Goal: Find contact information: Find contact information

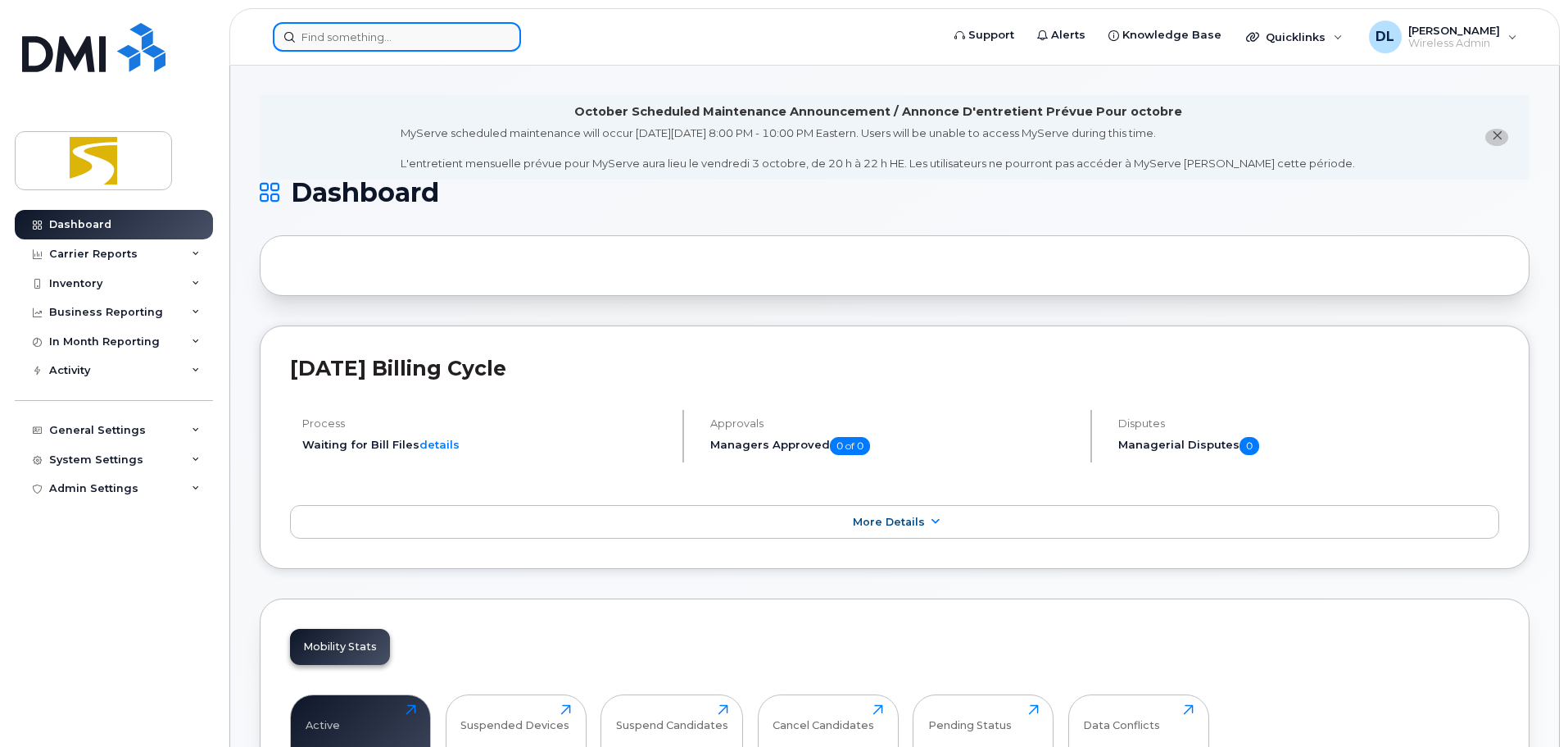
click at [347, 29] on input at bounding box center [397, 37] width 249 height 30
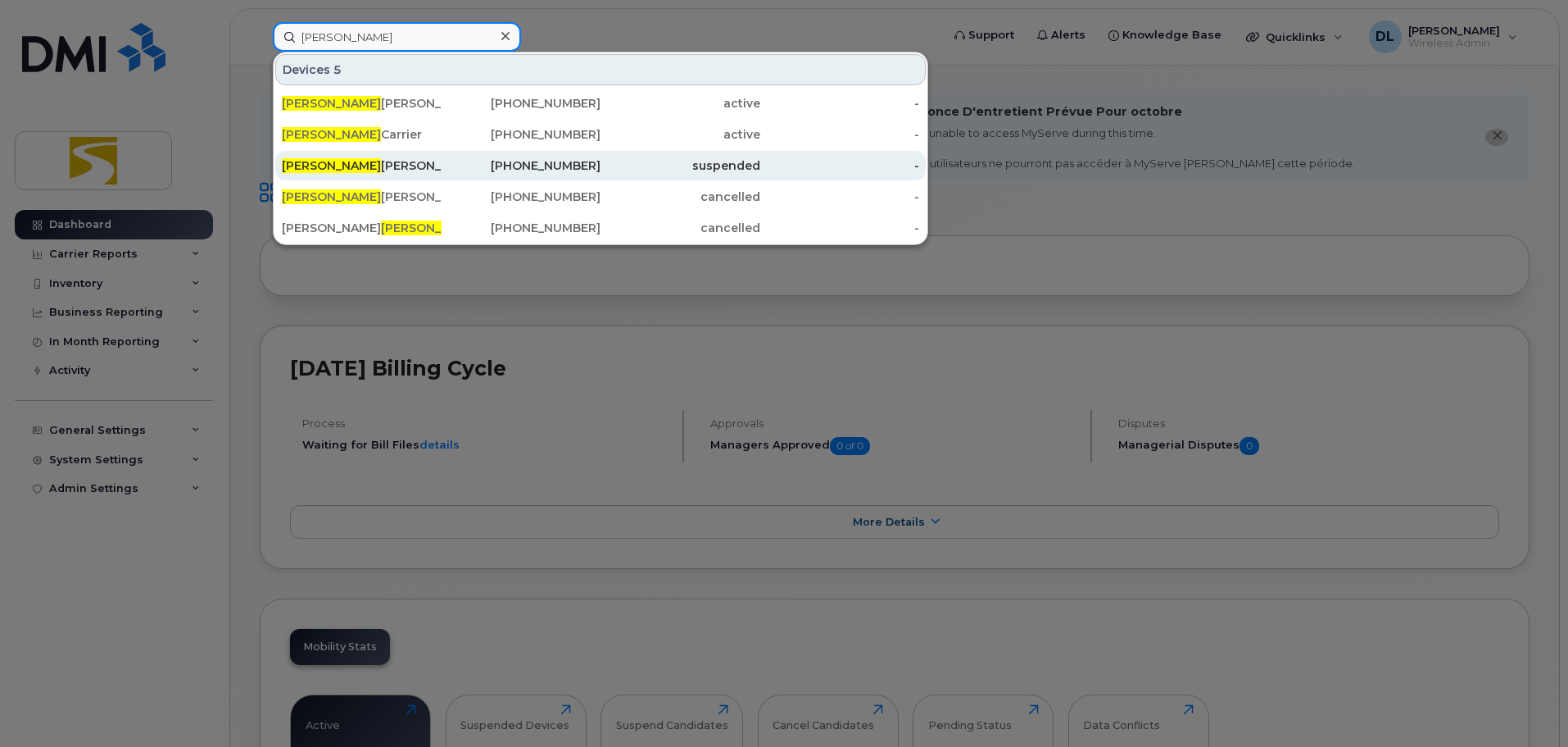
type input "[PERSON_NAME]"
click at [404, 169] on div "[PERSON_NAME]" at bounding box center [362, 165] width 160 height 16
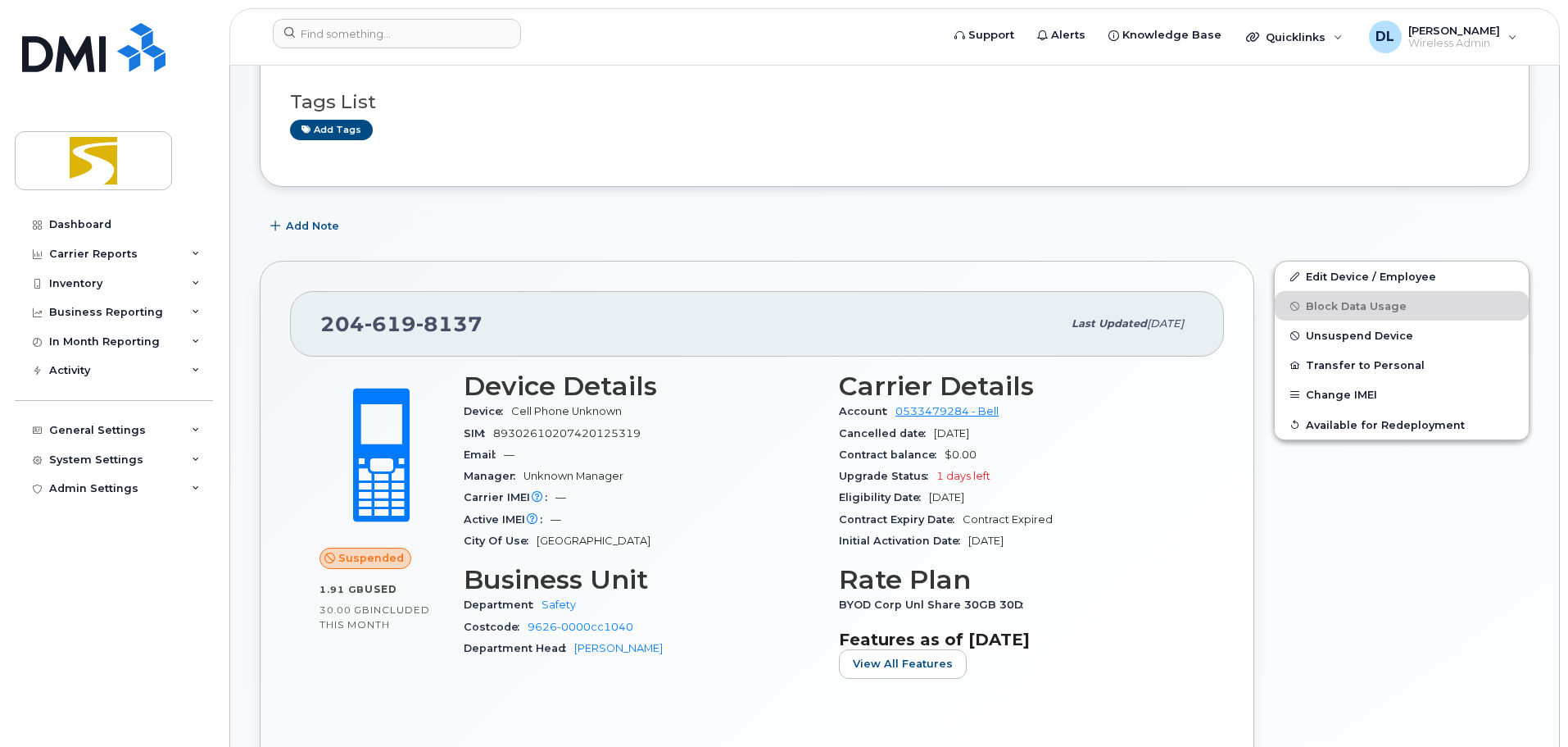
scroll to position [164, 0]
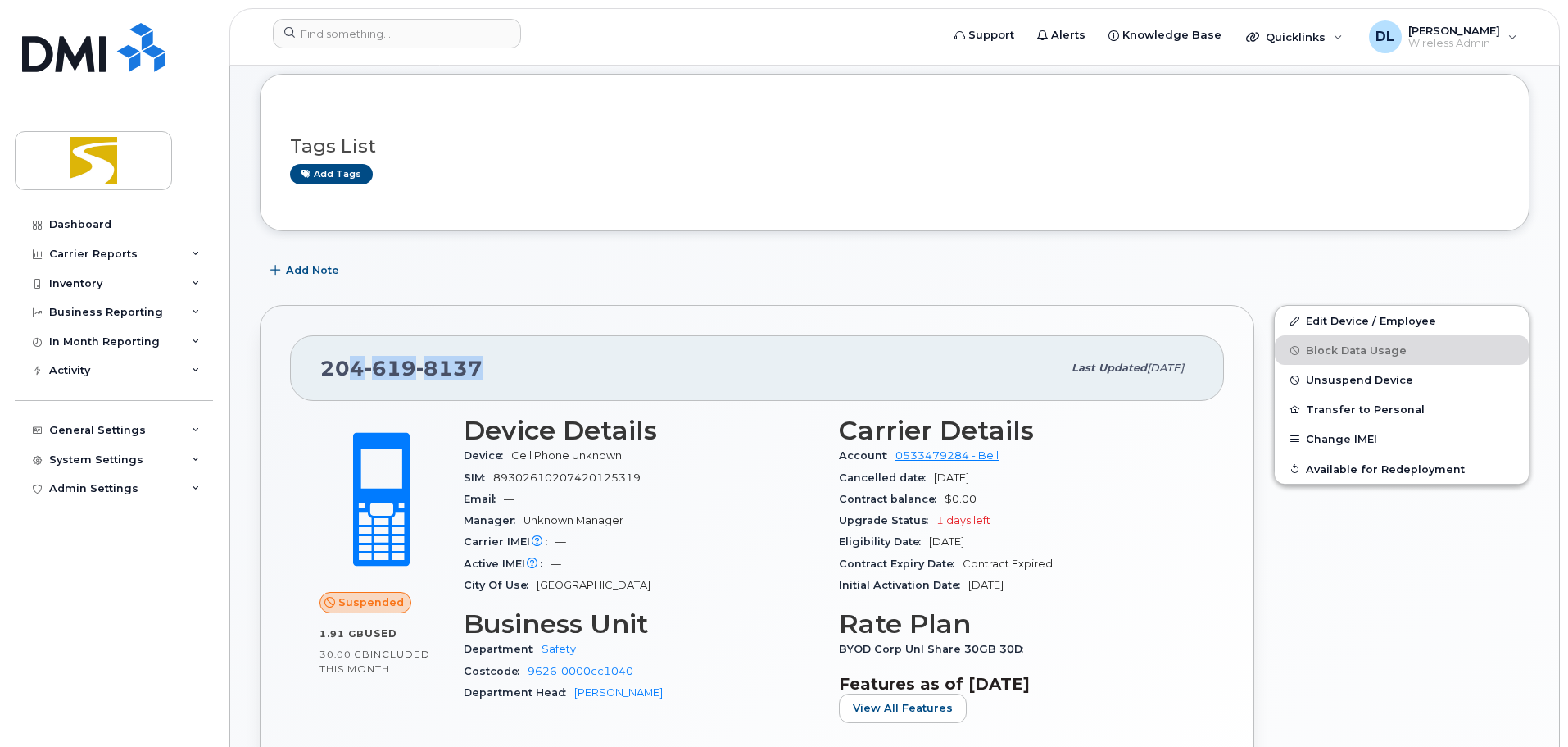
drag, startPoint x: 482, startPoint y: 356, endPoint x: 346, endPoint y: 356, distance: 136.0
click at [346, 356] on div "204 619 8137" at bounding box center [691, 368] width 741 height 34
click at [534, 367] on div "204 619 8137" at bounding box center [691, 368] width 741 height 34
drag, startPoint x: 519, startPoint y: 362, endPoint x: 320, endPoint y: 373, distance: 199.3
click at [320, 373] on div "204 619 8137 Last updated Sep 17, 2025" at bounding box center [757, 367] width 934 height 66
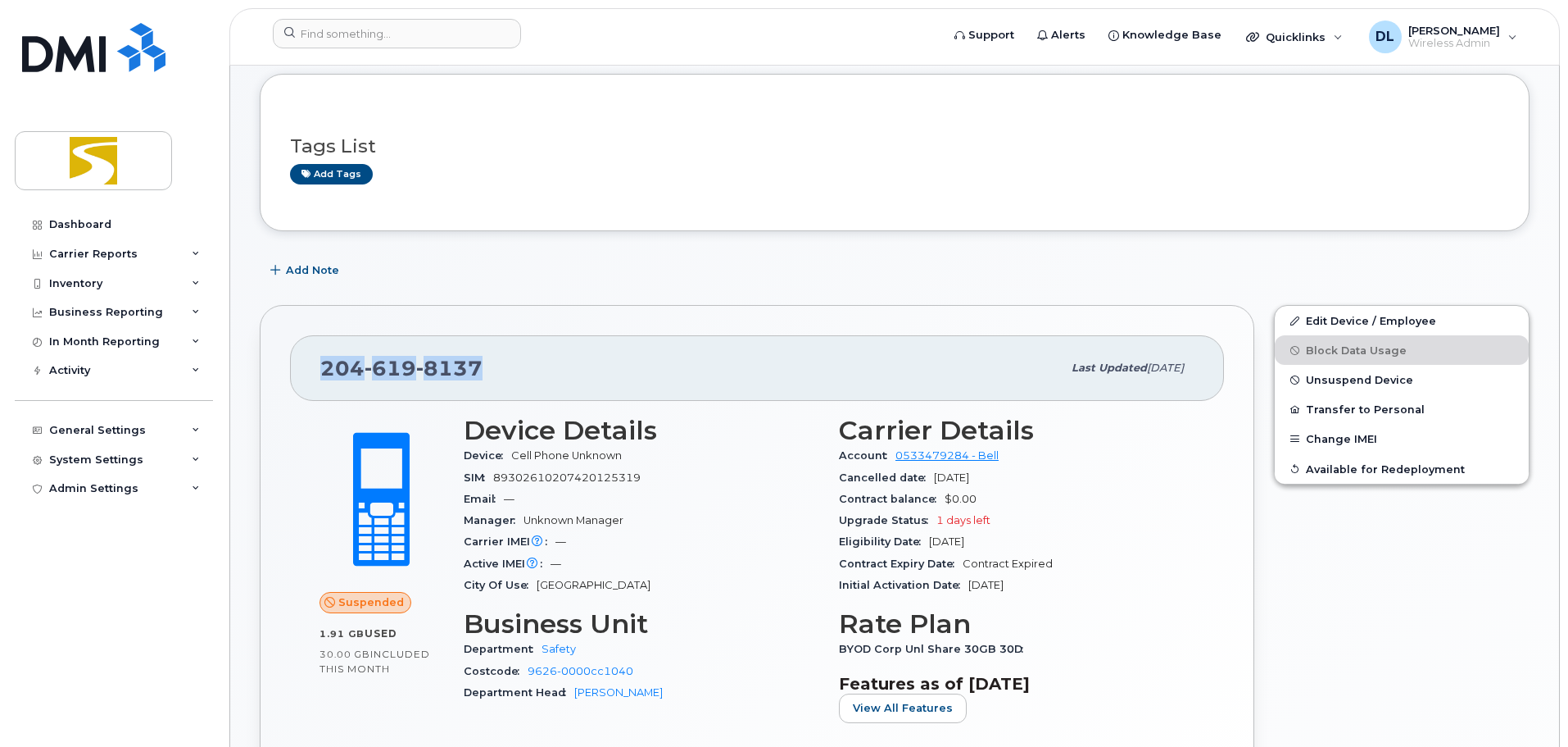
copy span "204 619 8137"
